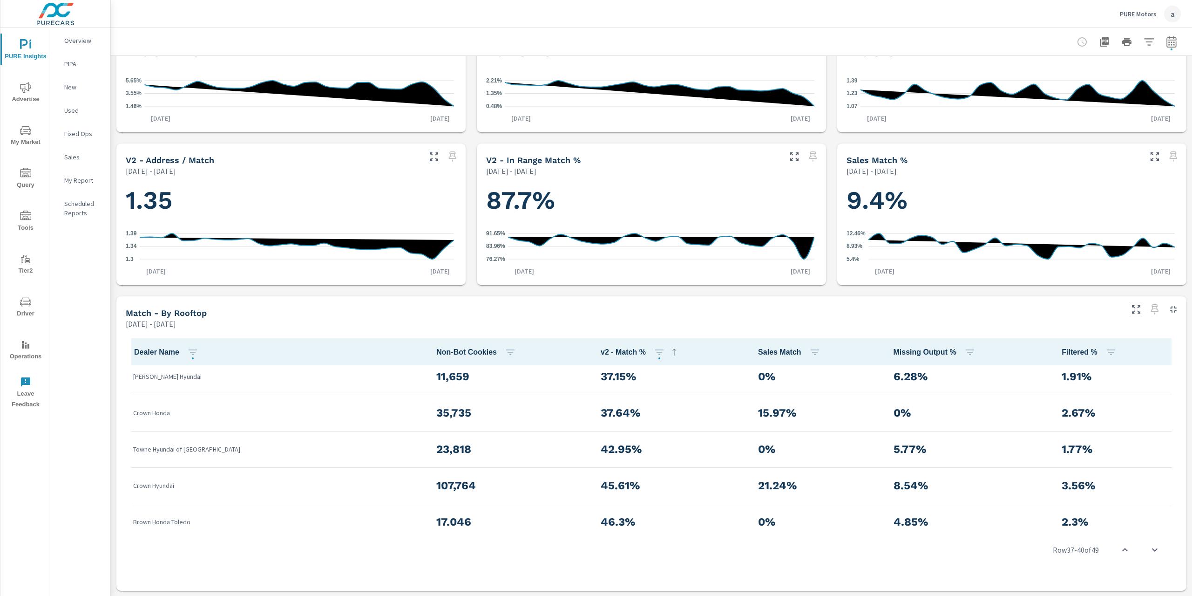
scroll to position [1611, 0]
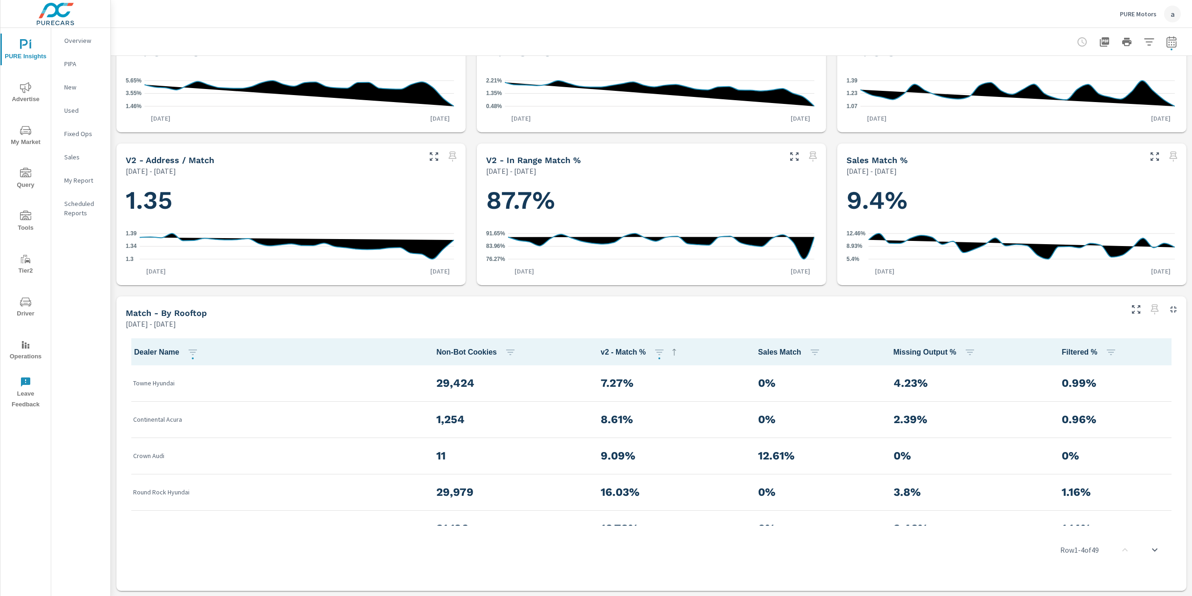
scroll to position [186, 0]
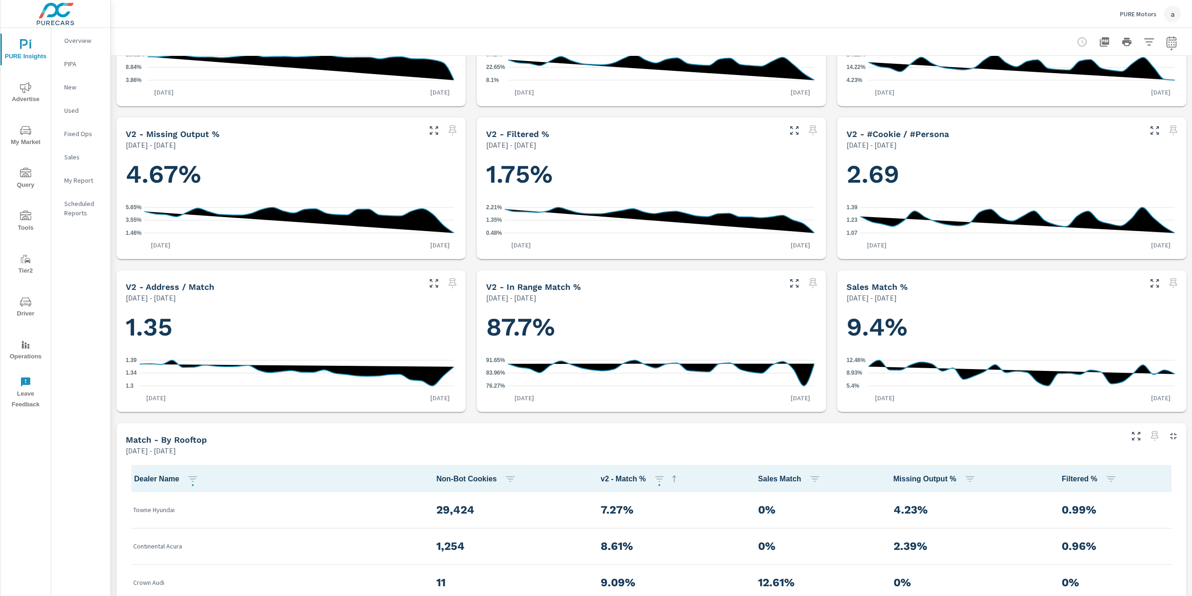
scroll to position [186, 0]
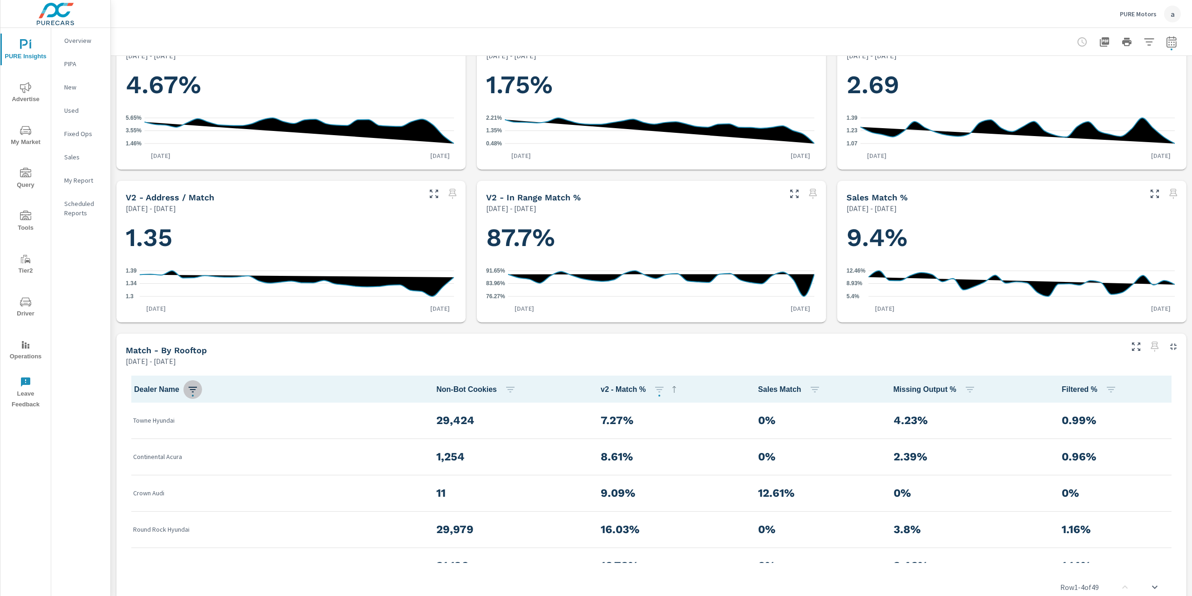
click at [190, 383] on button "button" at bounding box center [192, 389] width 19 height 19
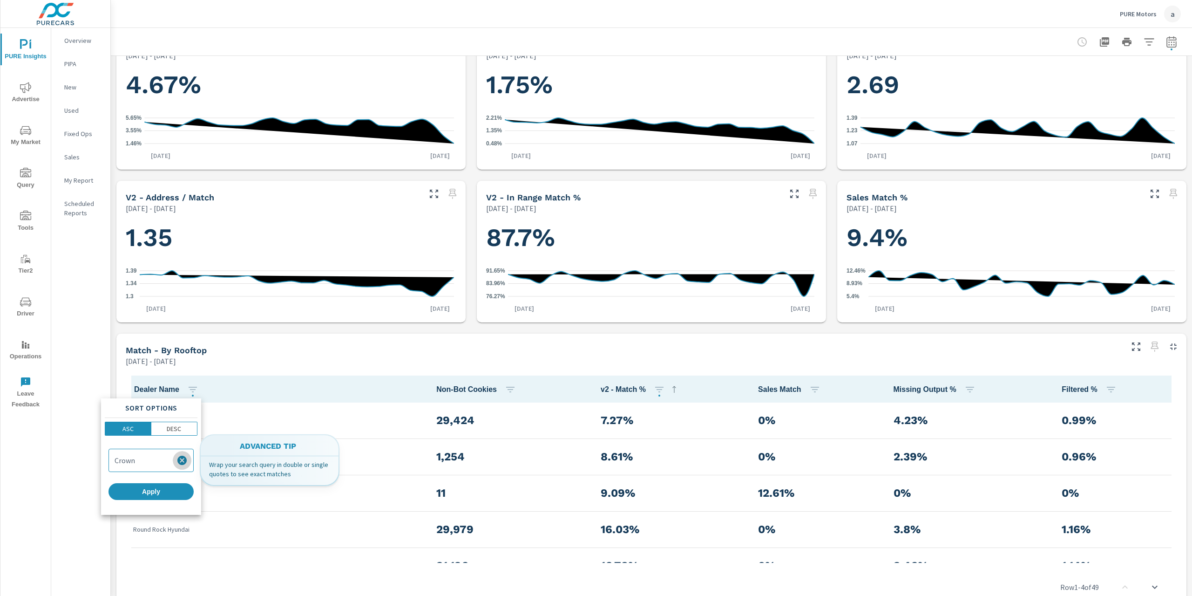
click at [183, 461] on icon "button" at bounding box center [182, 460] width 11 height 11
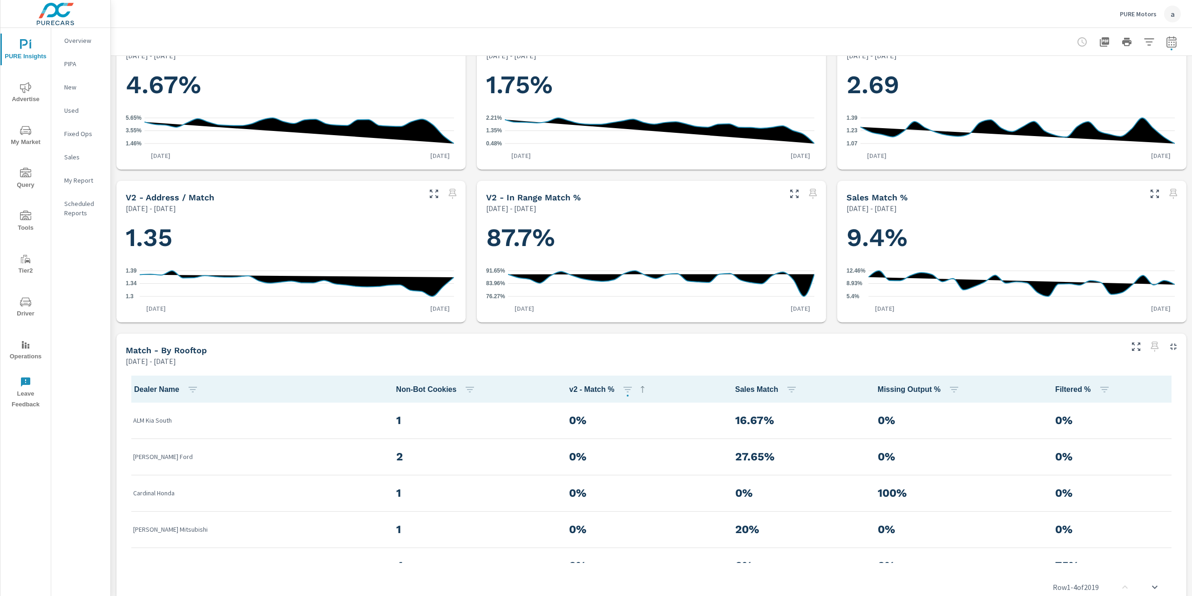
click at [542, 358] on div "[DATE] - [DATE]" at bounding box center [624, 360] width 996 height 11
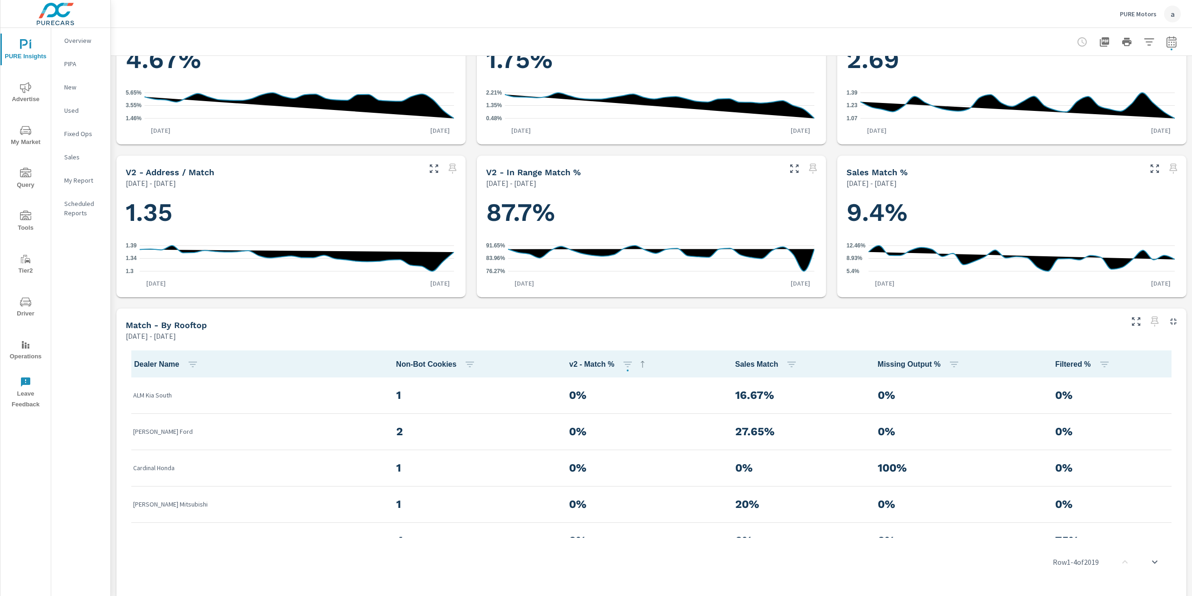
scroll to position [224, 0]
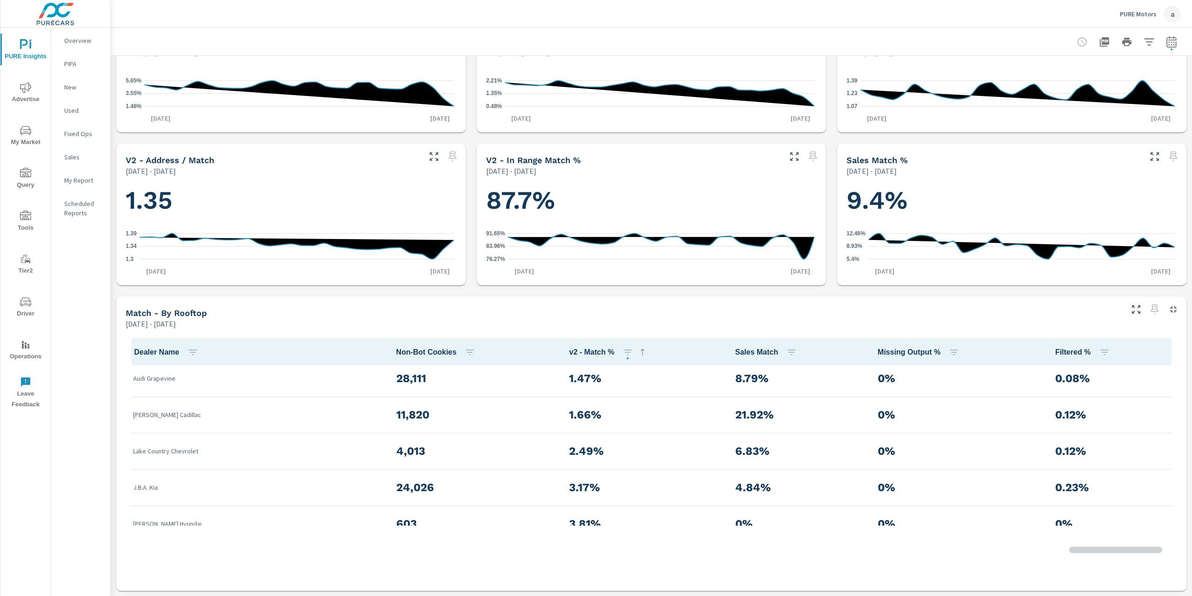
scroll to position [286, 0]
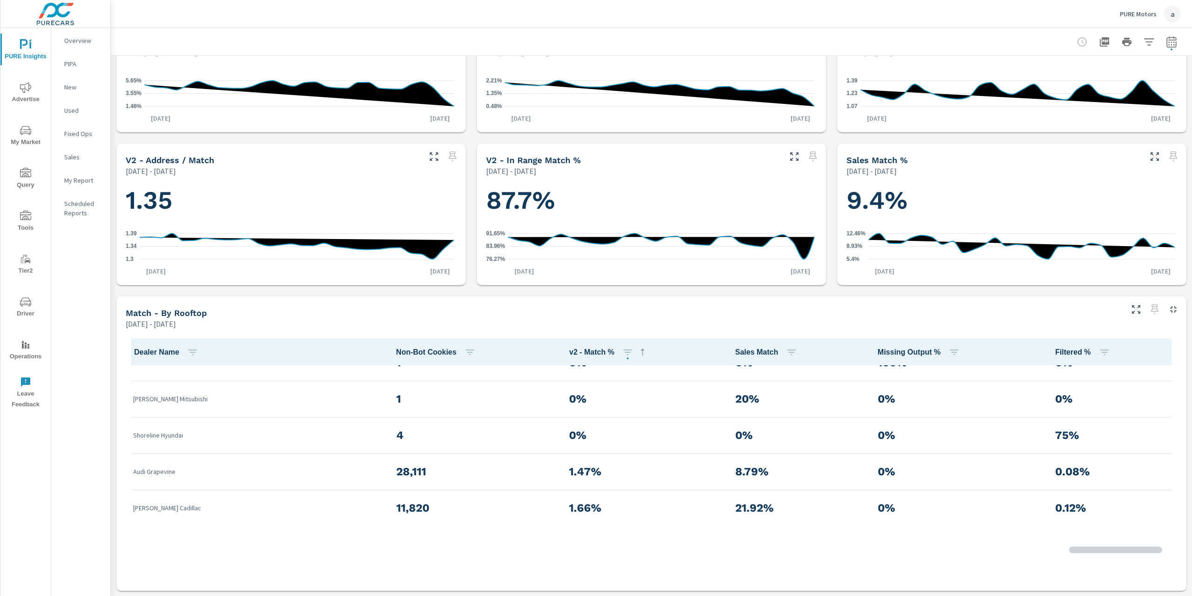
scroll to position [33, 0]
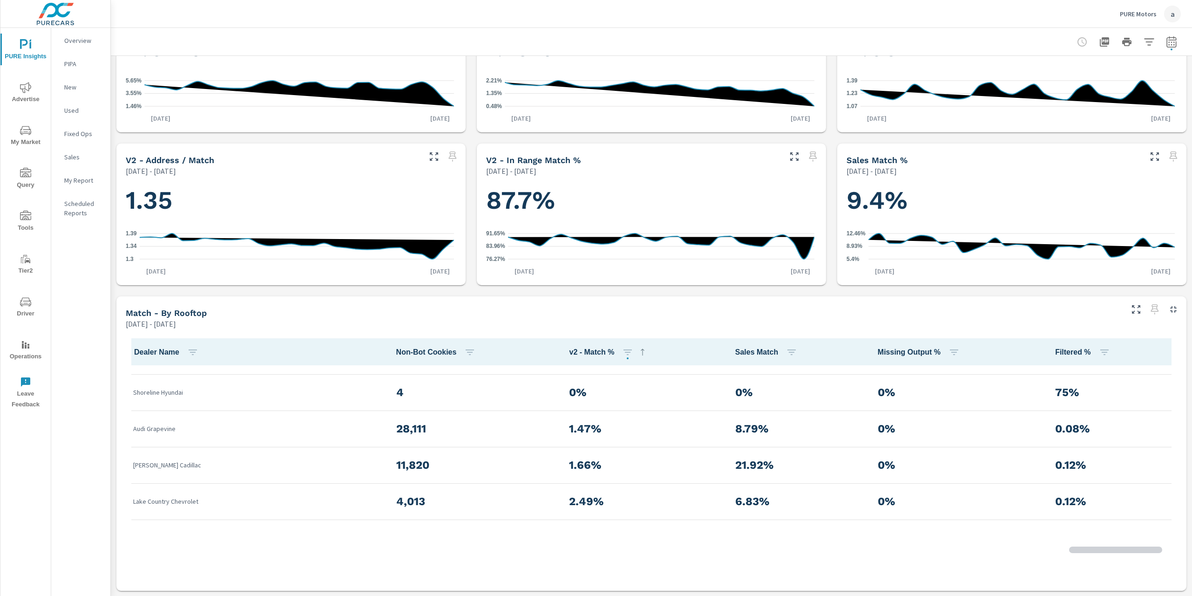
scroll to position [140, 0]
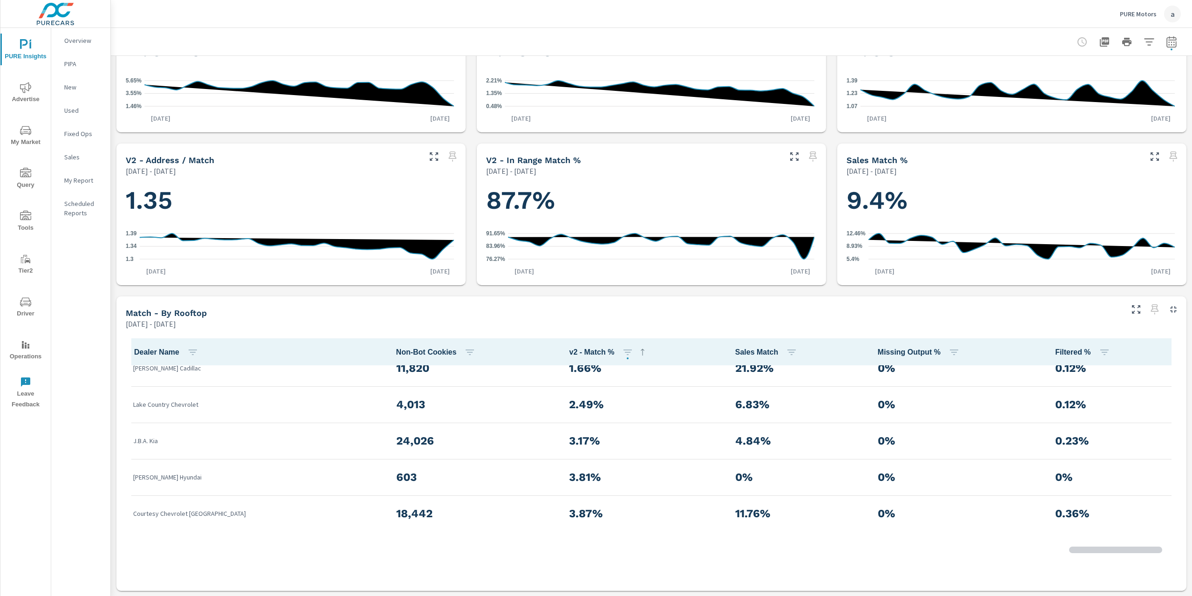
scroll to position [186, 0]
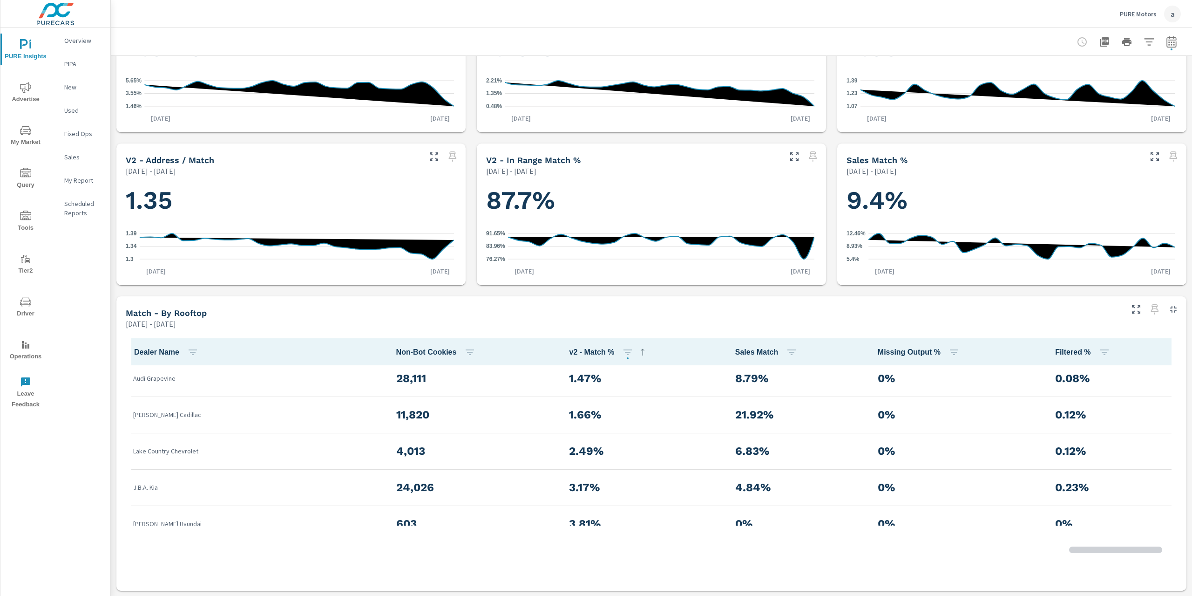
scroll to position [233, 0]
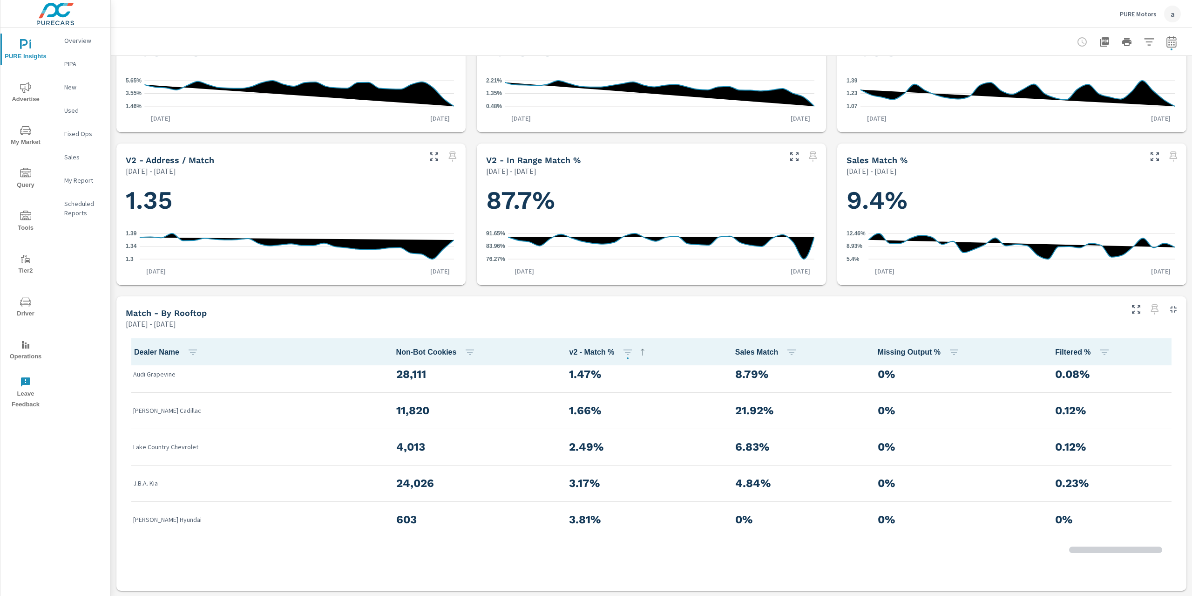
scroll to position [186, 0]
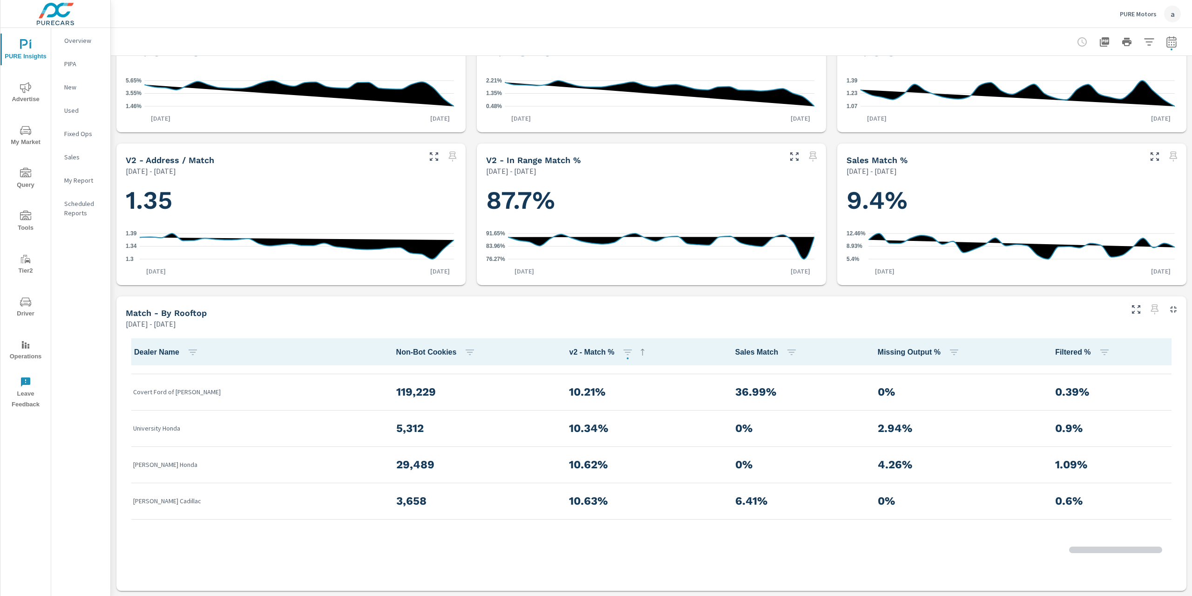
scroll to position [1973, 0]
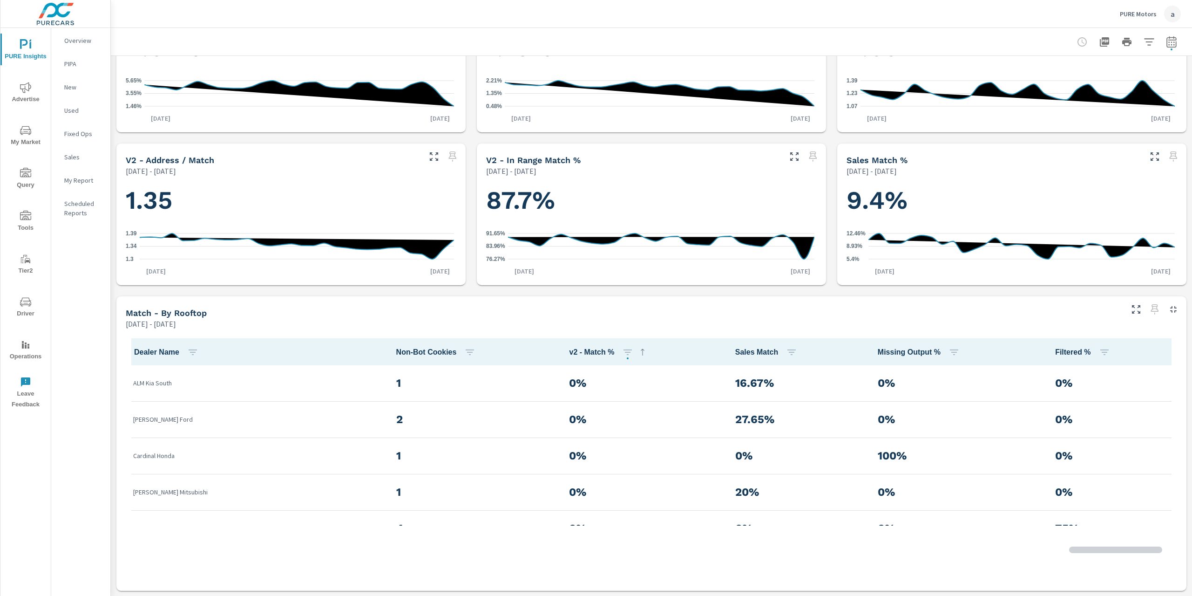
scroll to position [179, 0]
